Goal: Navigation & Orientation: Find specific page/section

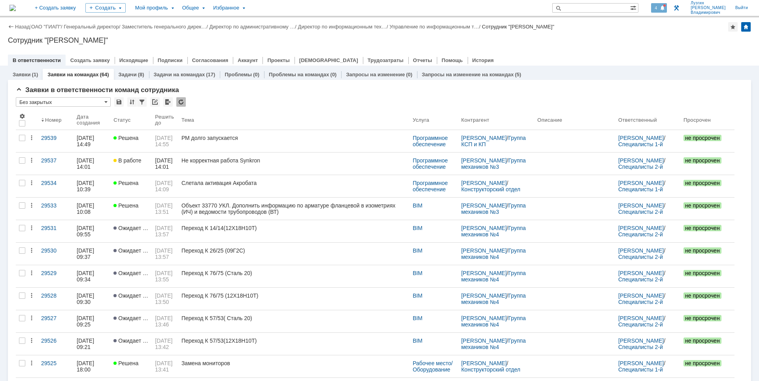
click at [665, 7] on span at bounding box center [662, 8] width 6 height 6
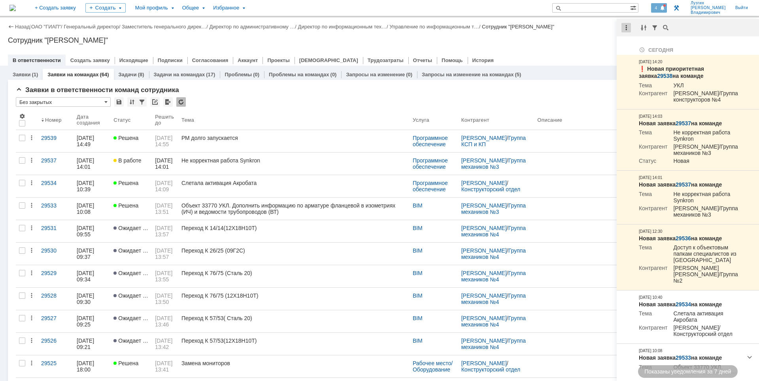
click at [625, 26] on div at bounding box center [625, 27] width 9 height 9
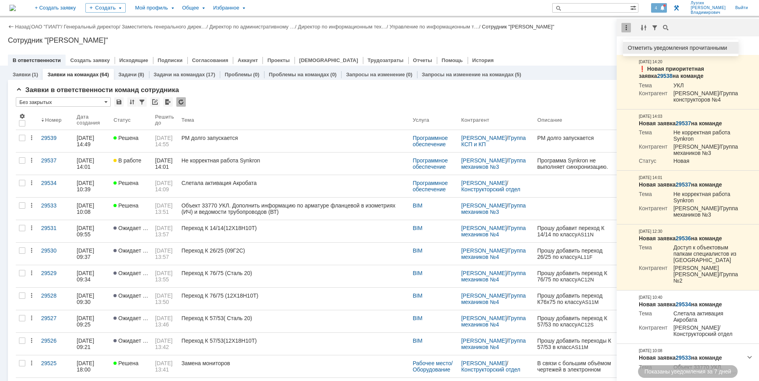
click at [633, 47] on div "Отметить уведомления прочитанными" at bounding box center [680, 48] width 106 height 6
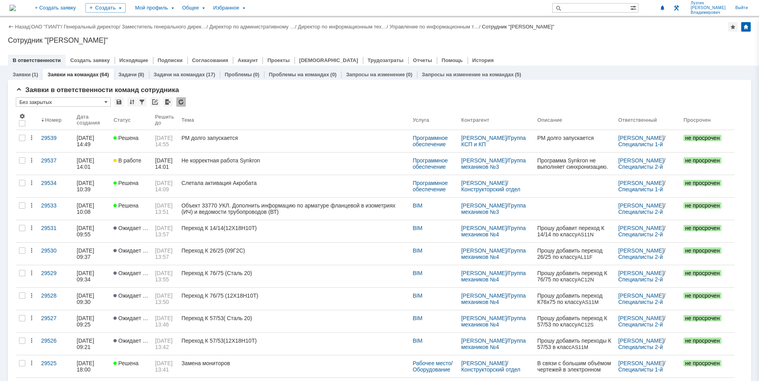
click at [559, 38] on div "Сотрудник "[PERSON_NAME]"" at bounding box center [379, 40] width 743 height 8
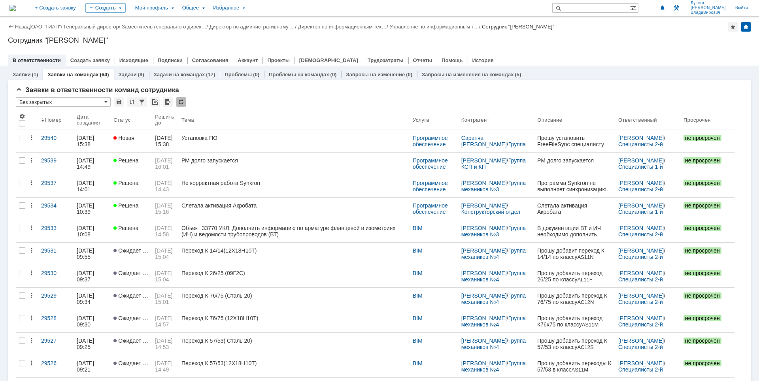
click at [495, 46] on div "Назад | ОАО "ГИАП" / Генеральный директор / Заместитель генерального дирек… / Д…" at bounding box center [379, 41] width 759 height 48
click at [568, 46] on div "Назад | ОАО "ГИАП" / Генеральный директор / Заместитель генерального дирек… / Д…" at bounding box center [379, 41] width 759 height 48
click at [621, 45] on div "Назад | ОАО "ГИАП" / Генеральный директор / Заместитель генерального дирек… / Д…" at bounding box center [379, 41] width 759 height 48
click at [630, 39] on div "Сотрудник "[PERSON_NAME]"" at bounding box center [379, 40] width 743 height 8
click at [597, 55] on div "В ответственности Создать заявку Исходящие Подписки Согласования Аккаунт Проект…" at bounding box center [379, 60] width 743 height 11
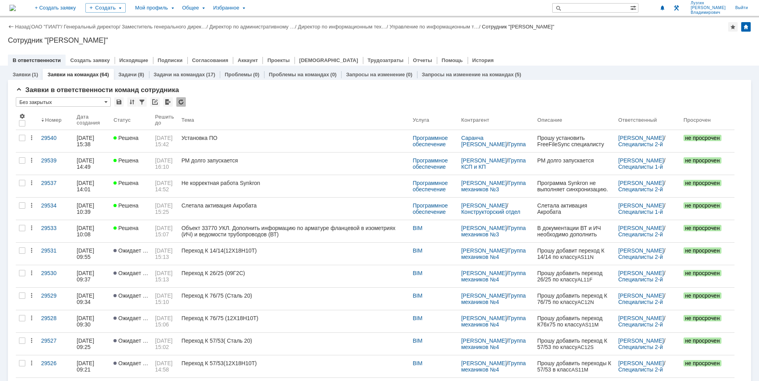
click at [592, 56] on div "В ответственности Создать заявку Исходящие Подписки Согласования Аккаунт Проект…" at bounding box center [379, 60] width 743 height 11
click at [671, 30] on div "Назад | ОАО "ГИАП" / Генеральный директор / Заместитель генерального дирек… / Д…" at bounding box center [379, 26] width 743 height 9
click at [628, 47] on div "Назад | ОАО "ГИАП" / Генеральный директор / Заместитель генерального дирек… / Д…" at bounding box center [379, 41] width 759 height 48
click at [586, 51] on div at bounding box center [379, 52] width 743 height 6
click at [560, 36] on div "Сотрудник "[PERSON_NAME]"" at bounding box center [379, 40] width 743 height 8
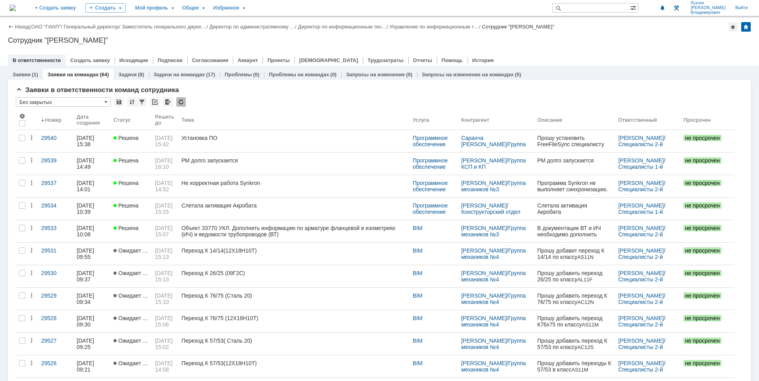
click at [632, 40] on div "Сотрудник "[PERSON_NAME]"" at bounding box center [379, 40] width 743 height 8
click at [659, 44] on div "Назад | ОАО "ГИАП" / Генеральный директор / Заместитель генерального дирек… / Д…" at bounding box center [379, 41] width 759 height 48
